Goal: Information Seeking & Learning: Find specific page/section

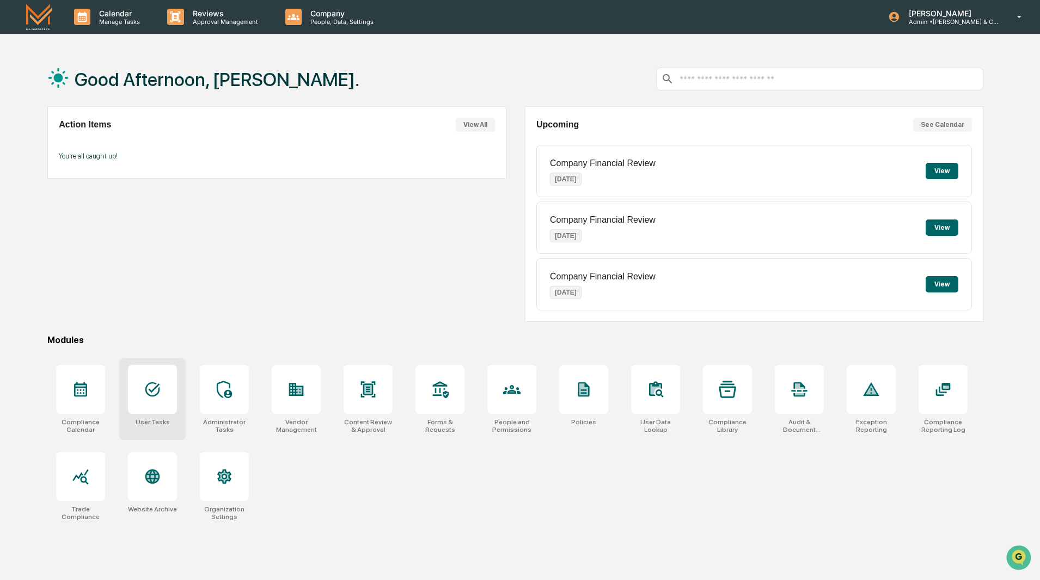
click at [148, 393] on icon at bounding box center [152, 389] width 15 height 15
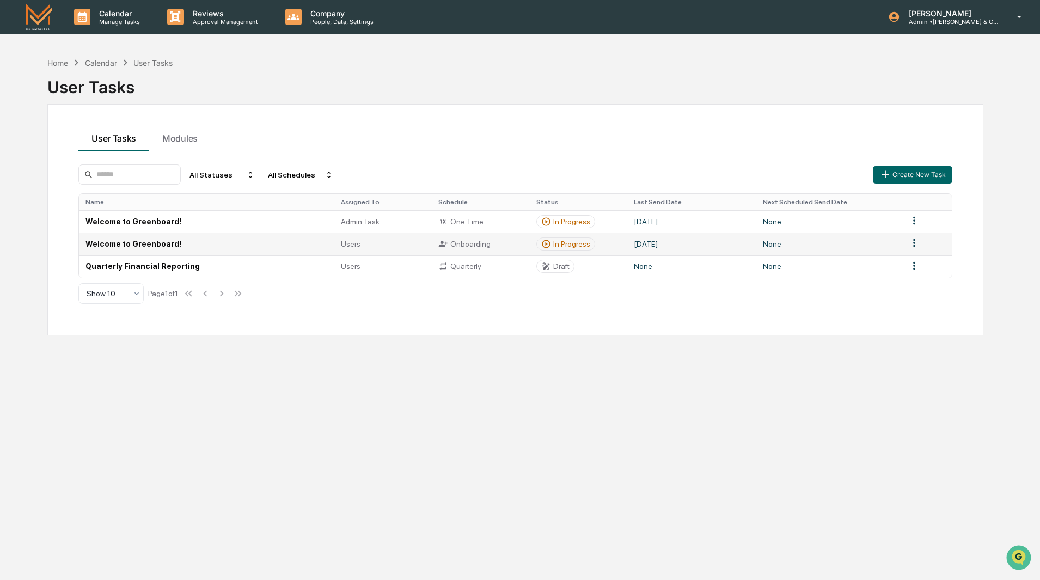
click at [157, 240] on td "Welcome to Greenboard!" at bounding box center [206, 243] width 255 height 22
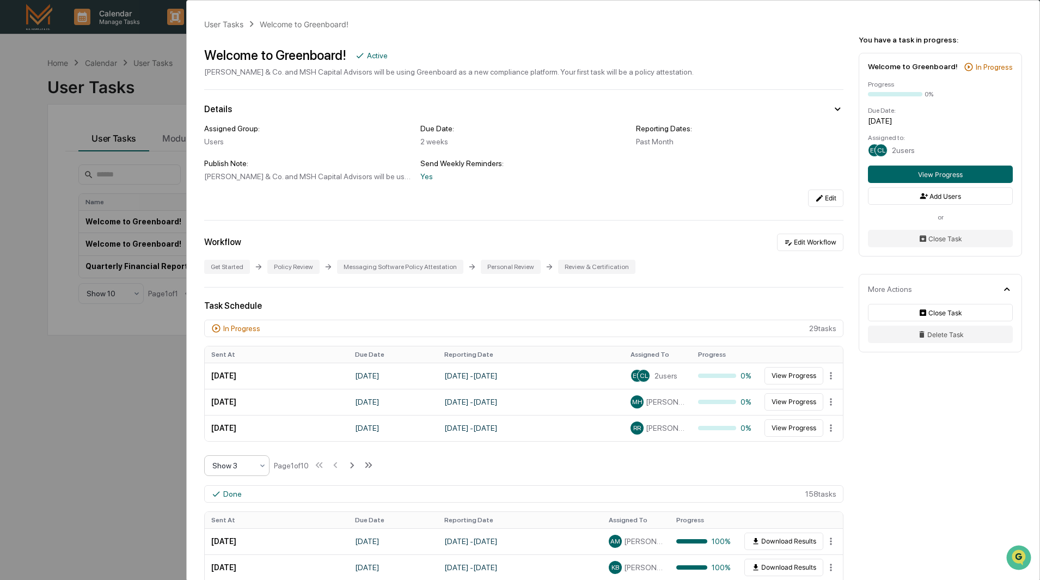
click at [235, 468] on div at bounding box center [232, 465] width 40 height 11
click at [226, 535] on div "Show 10" at bounding box center [237, 535] width 64 height 22
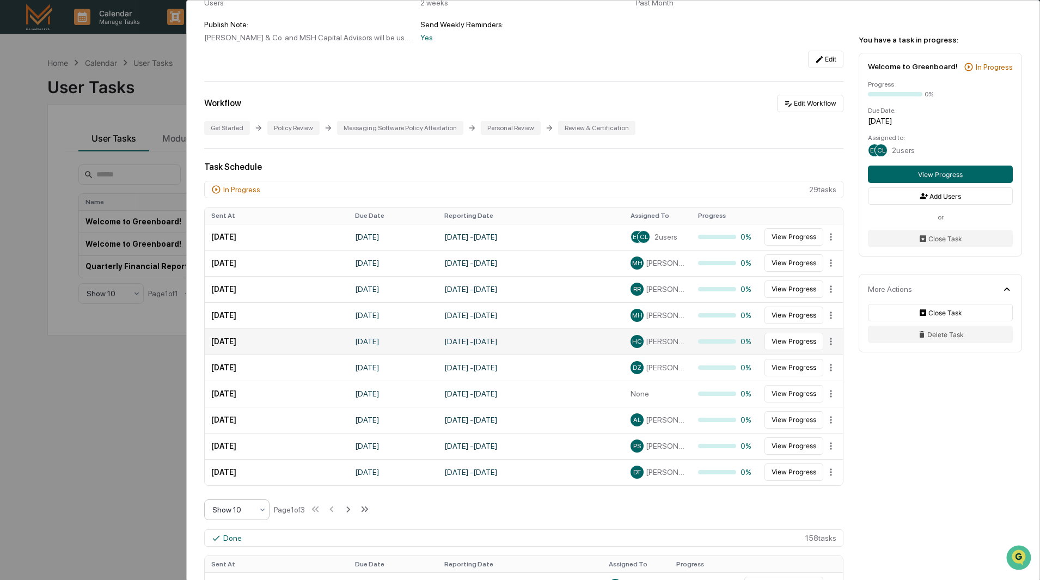
scroll to position [163, 0]
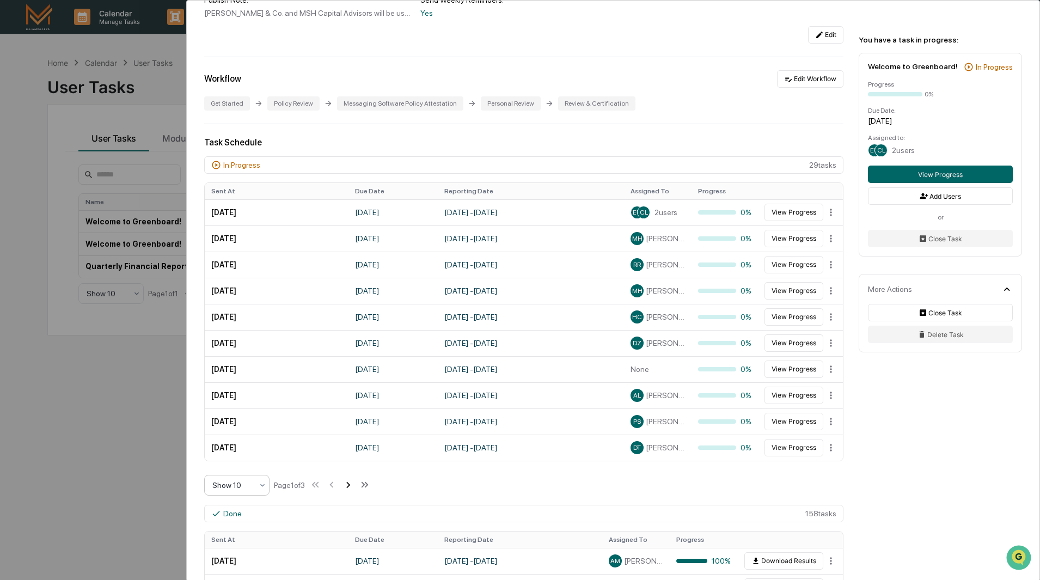
click at [352, 485] on icon at bounding box center [348, 485] width 12 height 12
click at [825, 238] on html "Calendar Manage Tasks Reviews Approval Management Company People, Data, Setting…" at bounding box center [520, 290] width 1040 height 580
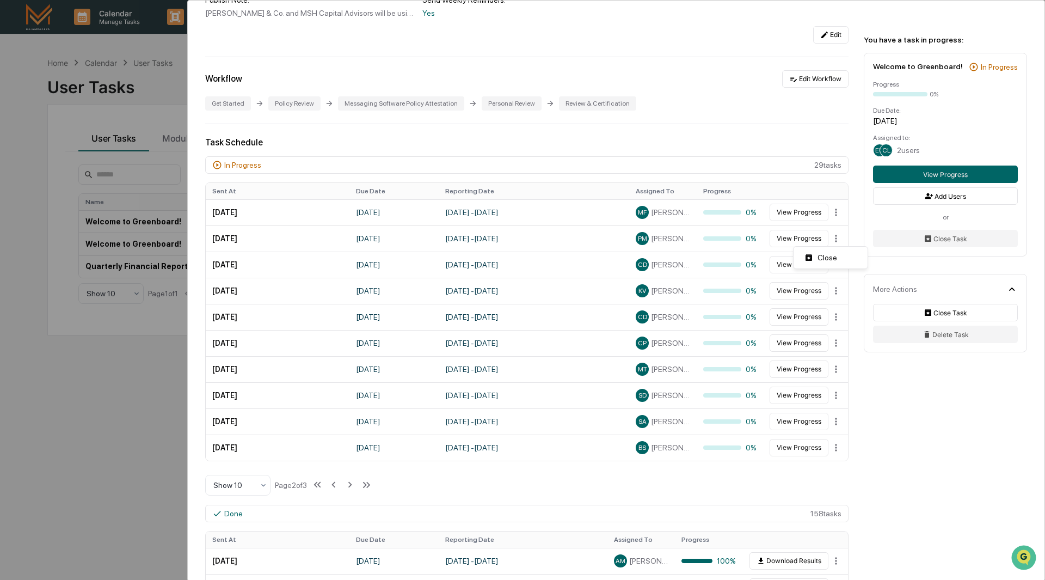
click at [797, 235] on html "Calendar Manage Tasks Reviews Approval Management Company People, Data, Setting…" at bounding box center [522, 290] width 1045 height 580
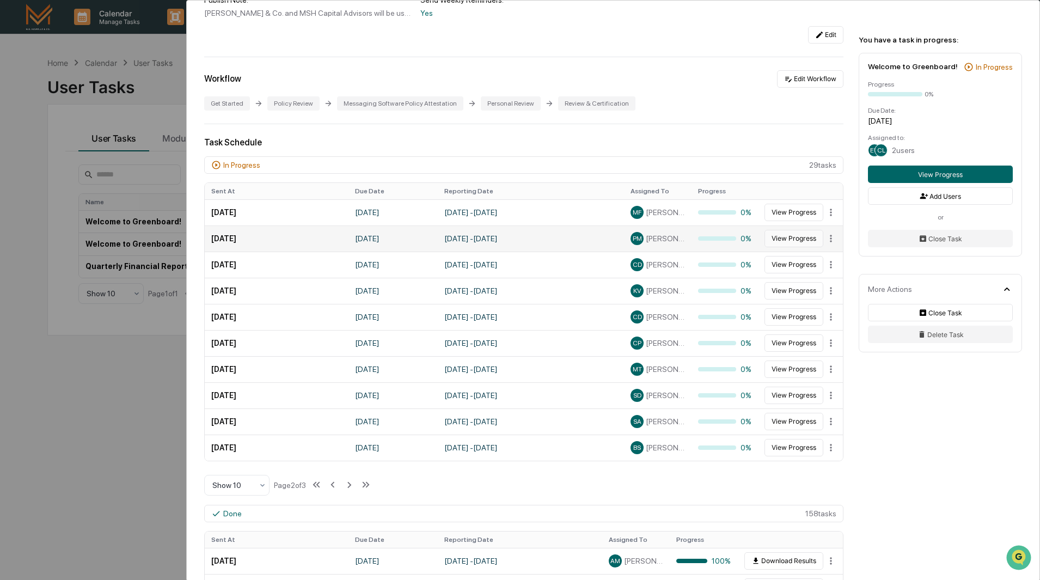
click at [793, 236] on button "View Progress" at bounding box center [793, 238] width 59 height 17
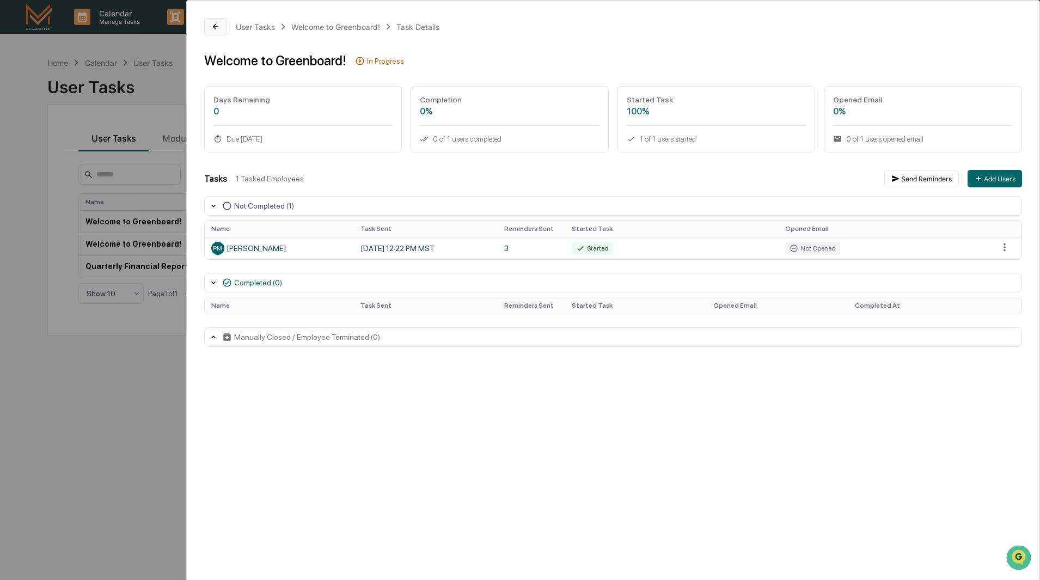
click at [210, 29] on button at bounding box center [215, 26] width 23 height 17
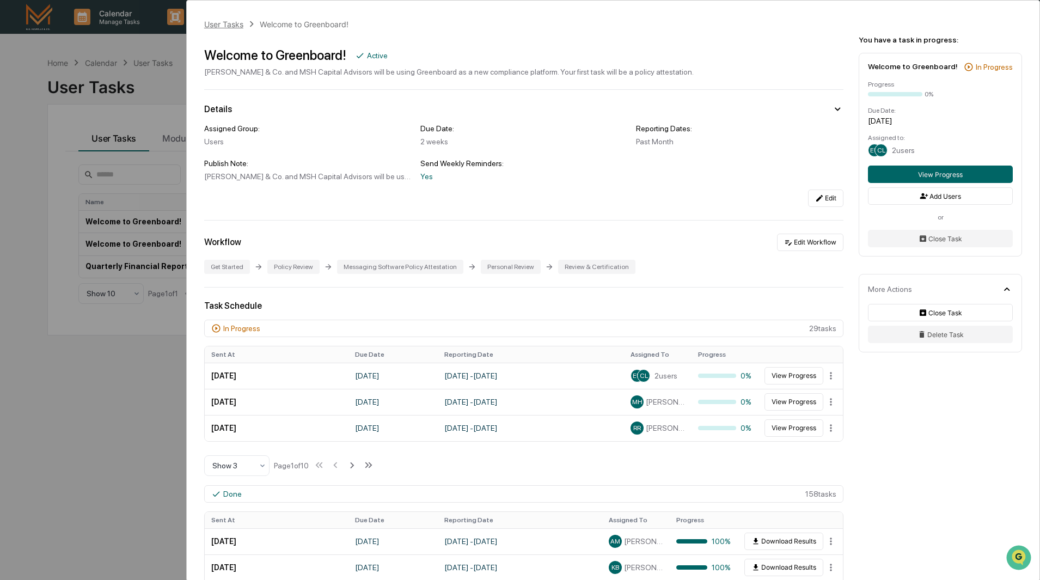
click at [215, 23] on div "User Tasks" at bounding box center [223, 24] width 39 height 9
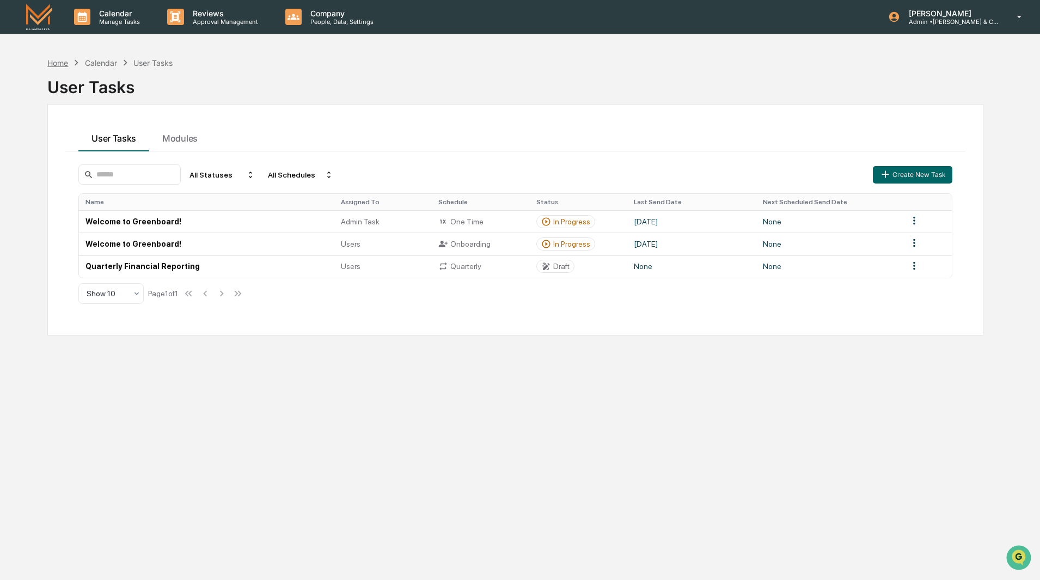
click at [62, 62] on div "Home" at bounding box center [57, 62] width 21 height 9
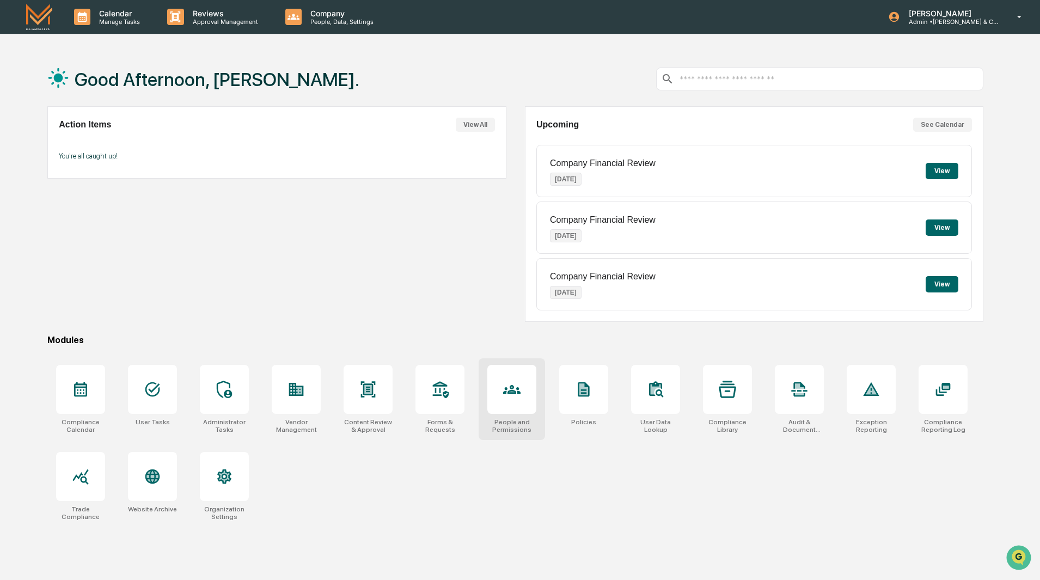
click at [512, 403] on div at bounding box center [511, 389] width 49 height 49
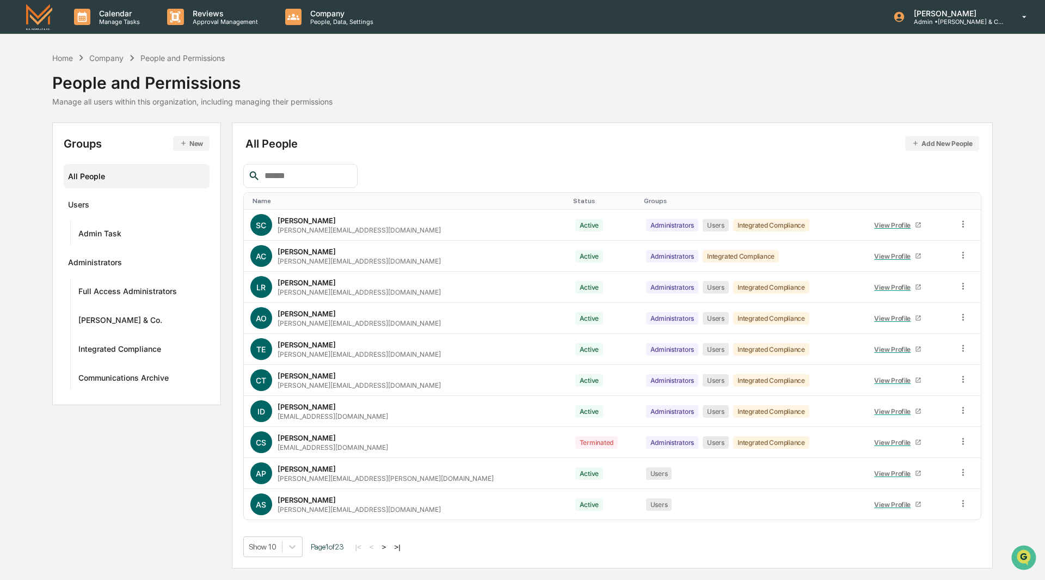
click at [301, 181] on input "text" at bounding box center [306, 176] width 93 height 14
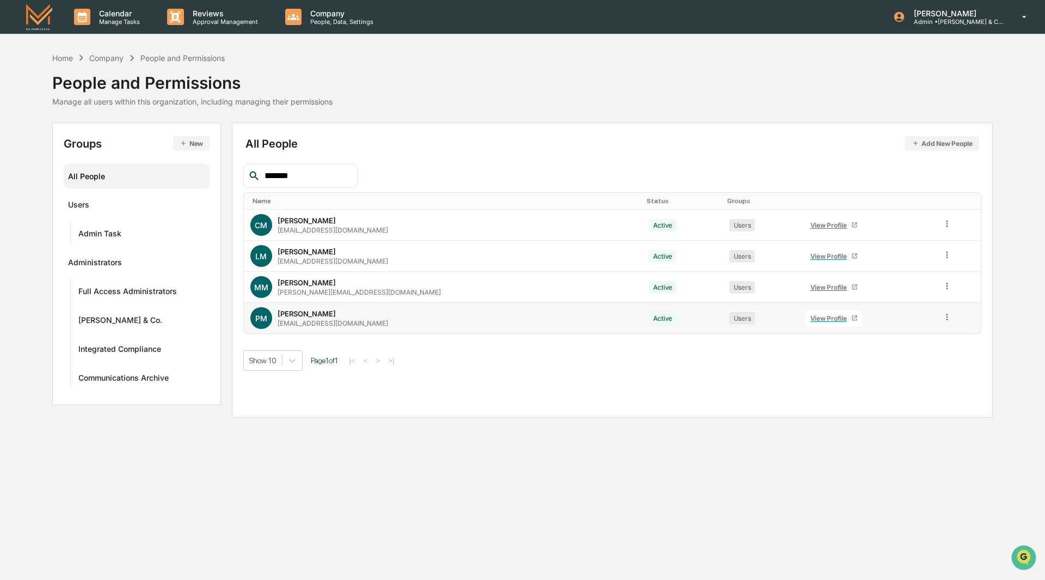
type input "*******"
click at [811, 316] on div "View Profile" at bounding box center [831, 318] width 41 height 8
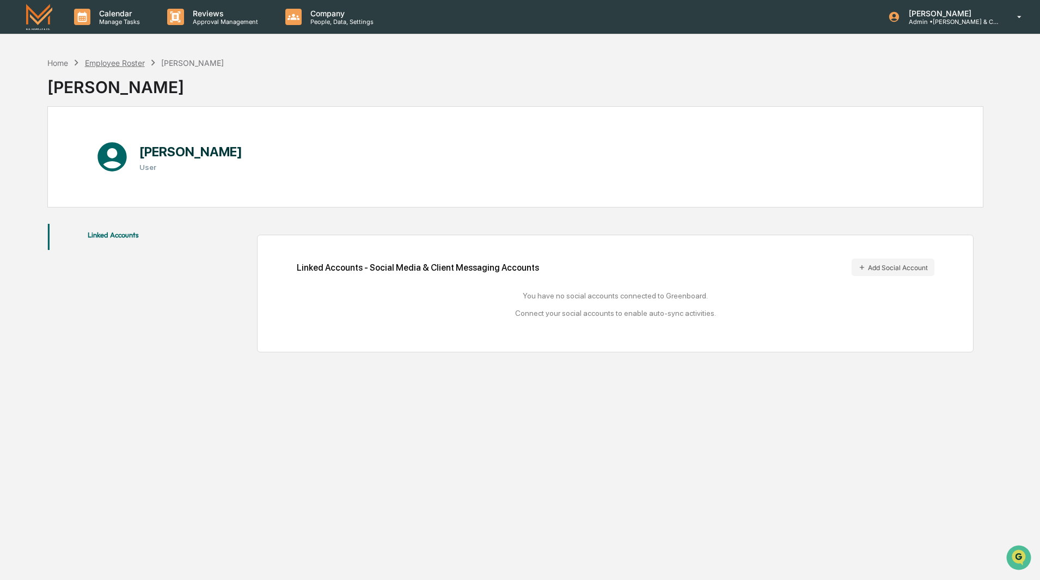
click at [120, 58] on div "Employee Roster" at bounding box center [115, 62] width 60 height 9
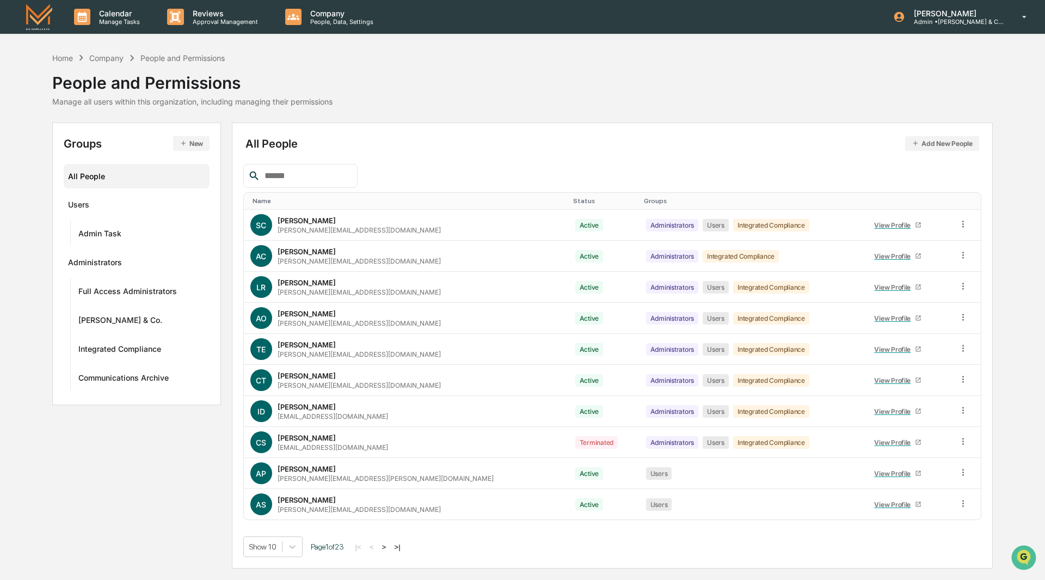
click at [336, 178] on input "text" at bounding box center [306, 176] width 93 height 14
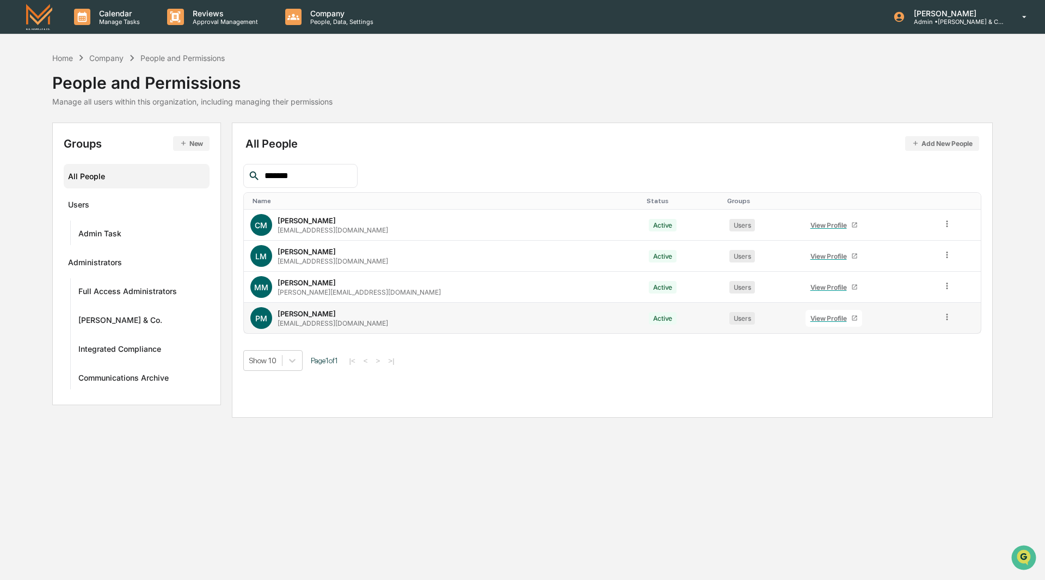
type input "*******"
click at [942, 318] on icon at bounding box center [947, 317] width 10 height 10
click at [693, 363] on div "Show 10 Page 1 of 1 |< < > >|" at bounding box center [612, 360] width 739 height 21
